Goal: Entertainment & Leisure: Consume media (video, audio)

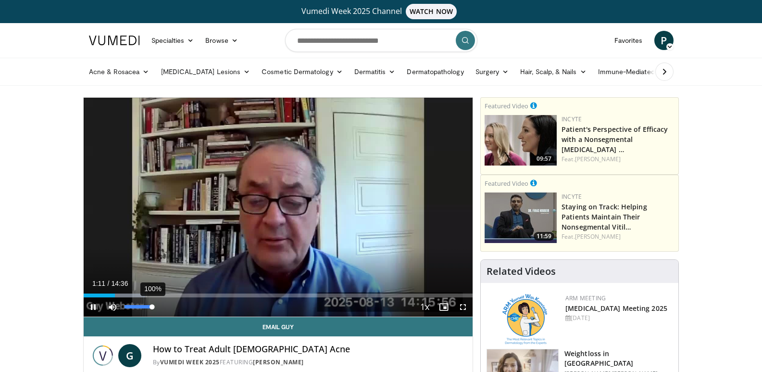
click at [152, 305] on div "Volume Level" at bounding box center [137, 306] width 27 height 3
click at [462, 308] on span "Video Player" at bounding box center [462, 306] width 19 height 19
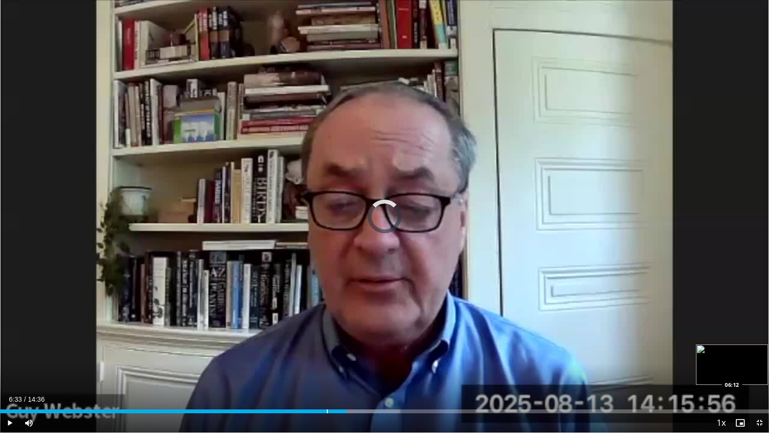
click at [327, 371] on div "Progress Bar" at bounding box center [327, 411] width 1 height 4
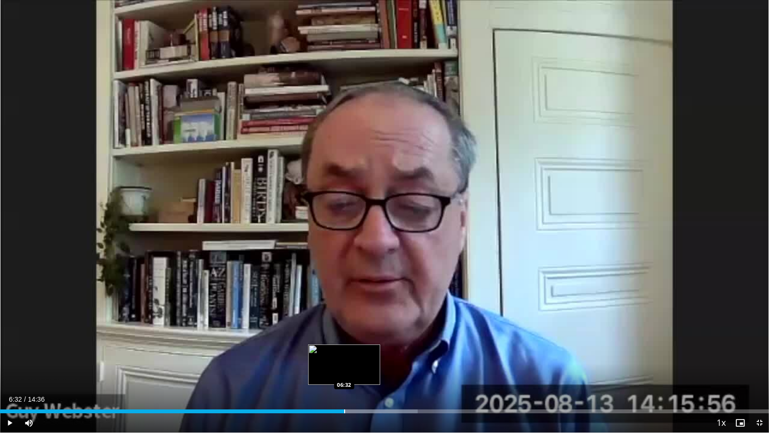
click at [344, 371] on div "Progress Bar" at bounding box center [344, 411] width 1 height 4
click at [332, 371] on div "Loaded : 54.33% 06:34 06:18" at bounding box center [384, 411] width 769 height 4
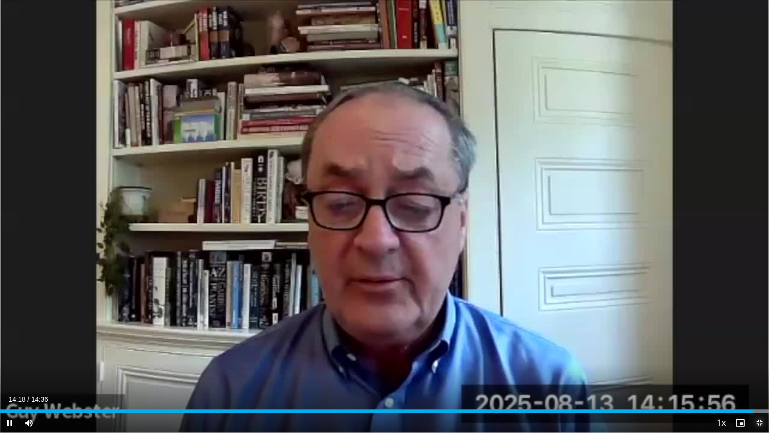
click at [760, 371] on span "Video Player" at bounding box center [759, 422] width 19 height 19
